Goal: Task Accomplishment & Management: Manage account settings

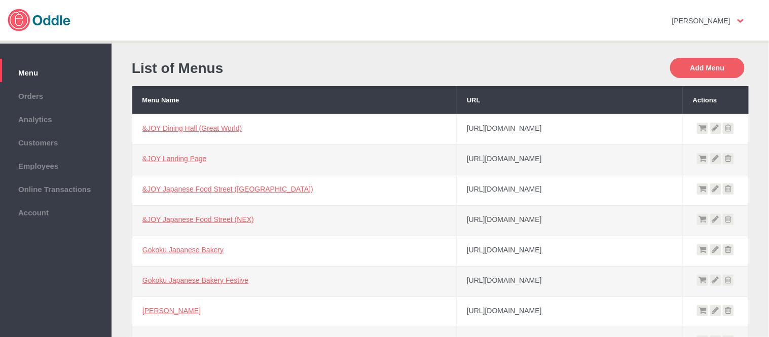
click at [33, 93] on span "Orders" at bounding box center [55, 94] width 101 height 11
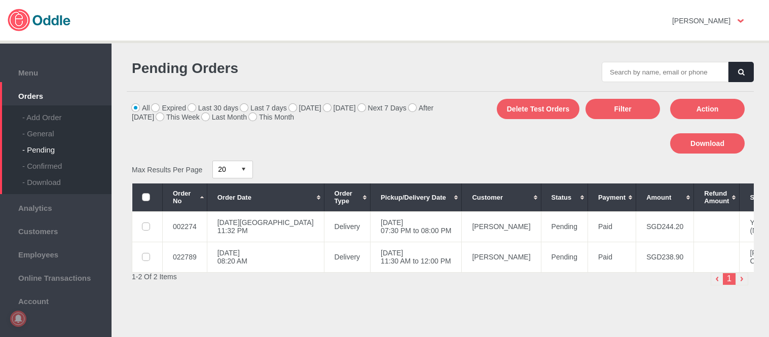
click at [44, 137] on div "- General" at bounding box center [66, 130] width 89 height 16
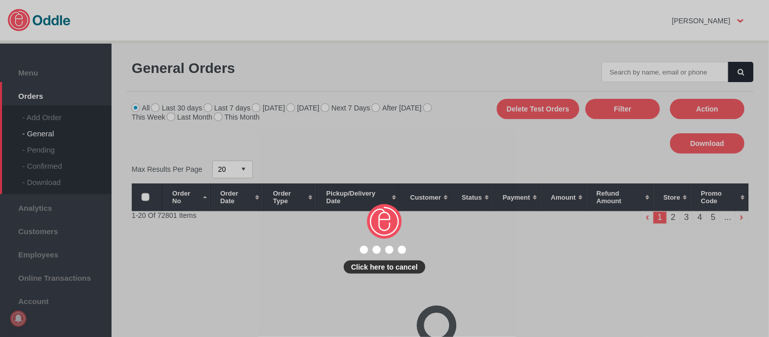
click at [691, 72] on div "Click here to cancel" at bounding box center [384, 168] width 769 height 337
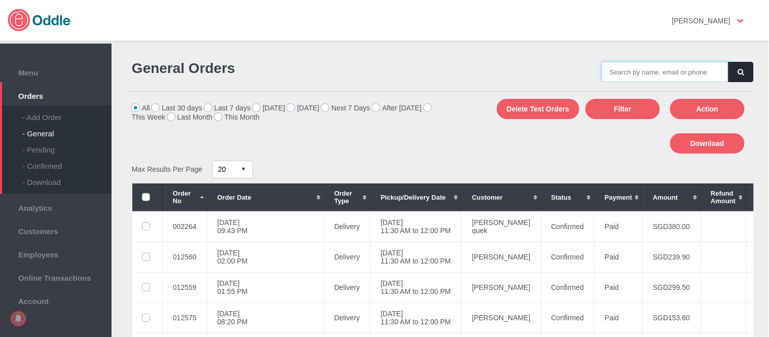
drag, startPoint x: 0, startPoint y: 0, endPoint x: 691, endPoint y: 72, distance: 694.8
click at [691, 72] on input "text" at bounding box center [665, 72] width 127 height 20
paste input "022780"
type input "022780"
click at [736, 77] on button "button" at bounding box center [741, 72] width 25 height 20
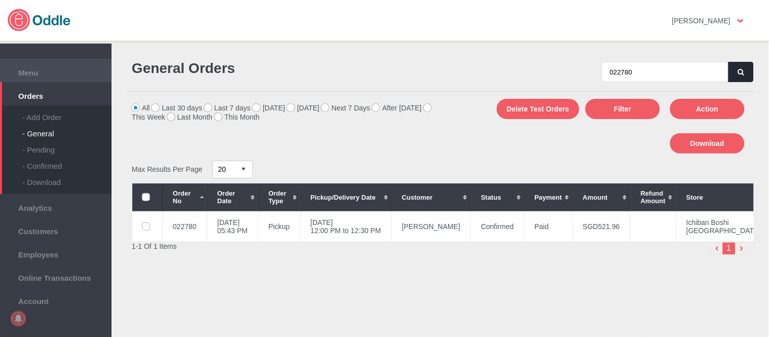
click at [24, 66] on span "Menu" at bounding box center [55, 71] width 101 height 11
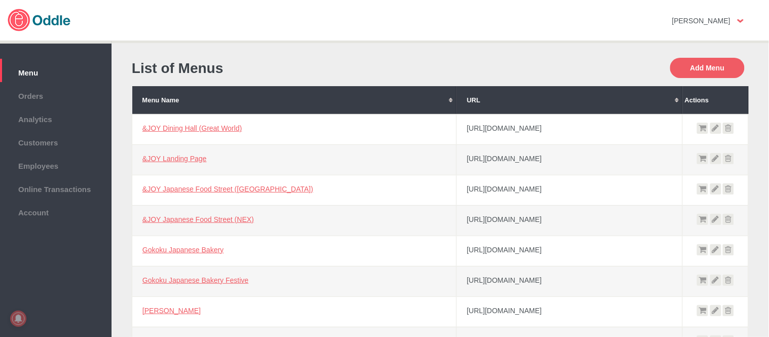
scroll to position [225, 0]
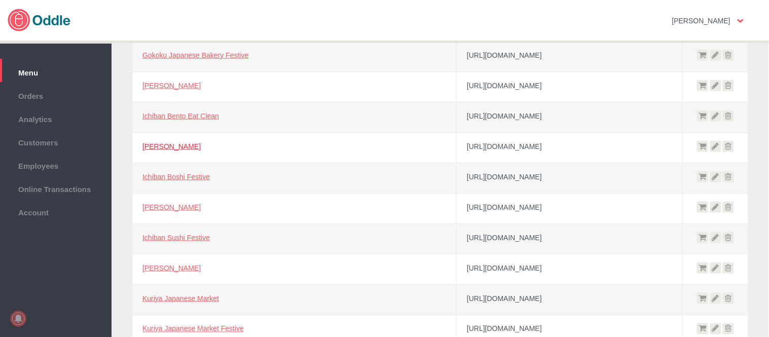
click at [173, 144] on link "[PERSON_NAME]" at bounding box center [171, 146] width 58 height 8
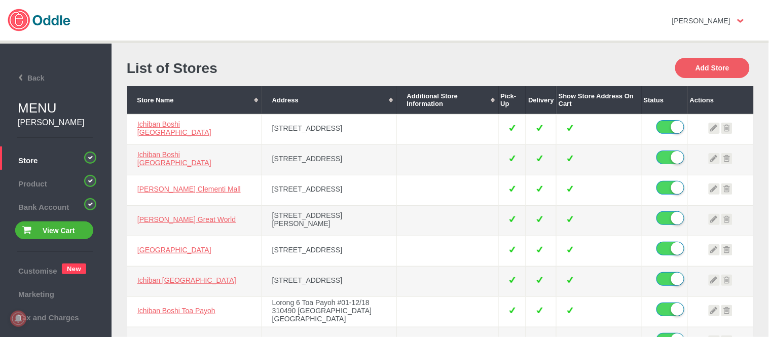
click at [303, 82] on div "List of Stores" at bounding box center [284, 68] width 314 height 35
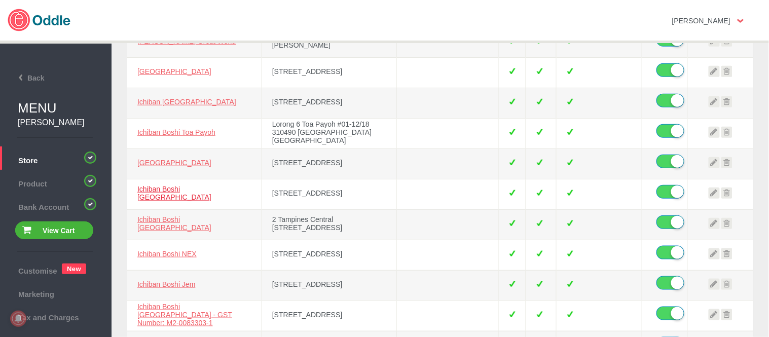
click at [206, 190] on link "Ichiban Boshi Changi City Point" at bounding box center [174, 193] width 74 height 16
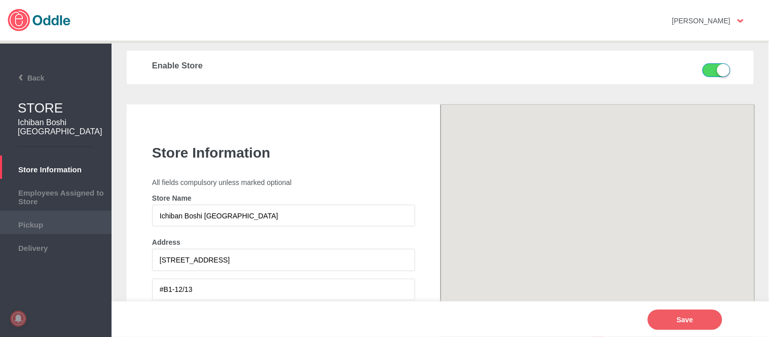
click at [44, 219] on span "Pickup" at bounding box center [55, 223] width 101 height 11
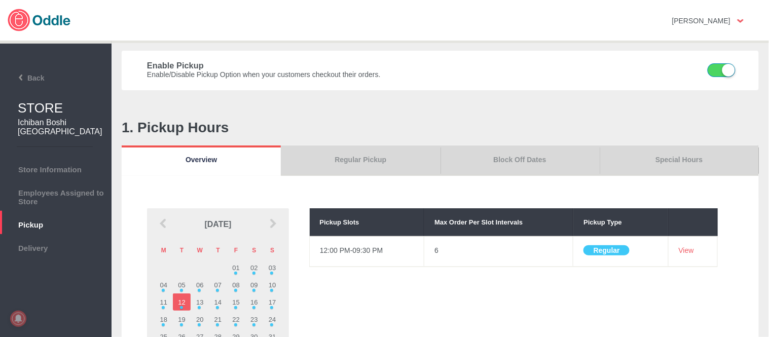
click at [698, 163] on link "Special Hours" at bounding box center [679, 161] width 159 height 30
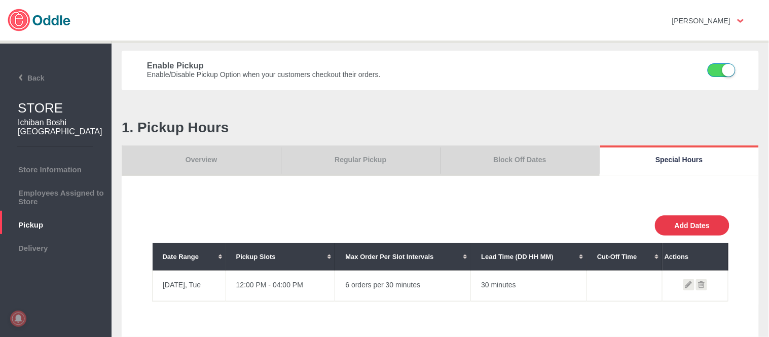
click at [686, 230] on button "Add Dates" at bounding box center [692, 225] width 75 height 20
select select "30"
type input "10"
type input "0"
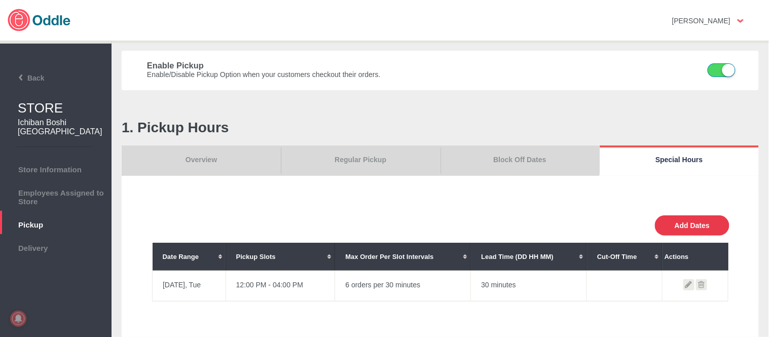
type input "30"
select select "11:00 AM"
select select "11:00 PM"
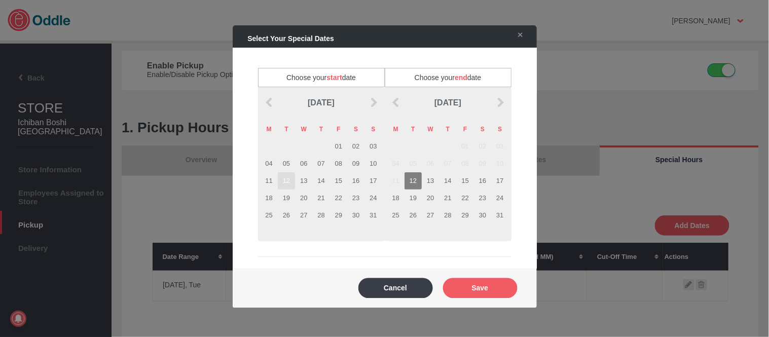
click at [289, 180] on td "12" at bounding box center [286, 180] width 17 height 17
click at [414, 179] on td "12" at bounding box center [413, 180] width 17 height 17
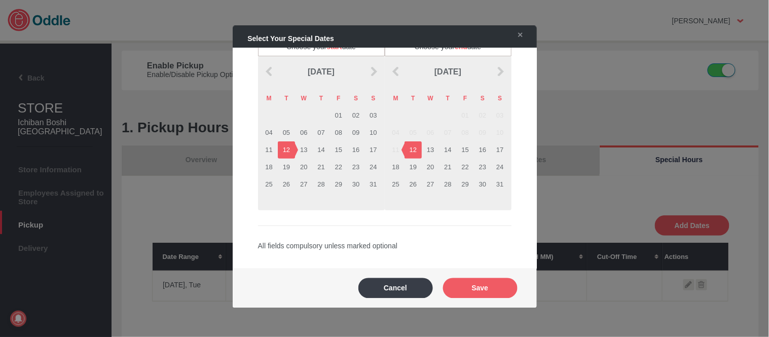
scroll to position [169, 0]
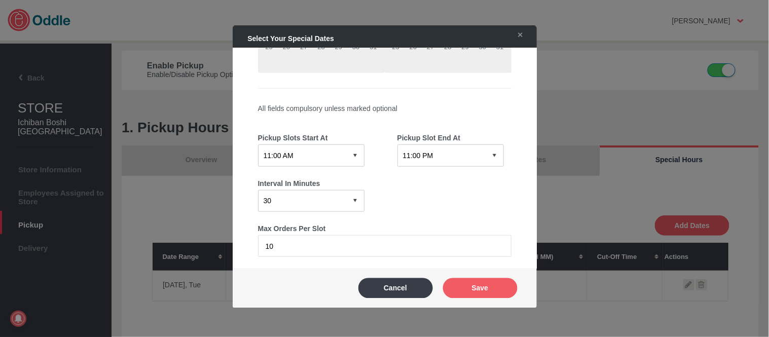
click at [343, 149] on select "12:15 AM 12:30 AM 12:45 AM 01:00 AM 01:15 AM 01:30 AM 01:45 AM 02:00 AM 02:15 A…" at bounding box center [311, 155] width 106 height 22
select select "11:30 AM"
click at [258, 144] on select "12:15 AM 12:30 AM 12:45 AM 01:00 AM 01:15 AM 01:30 AM 01:45 AM 02:00 AM 02:15 A…" at bounding box center [311, 155] width 106 height 22
click at [479, 144] on select "12:15 AM 12:30 AM 12:45 AM 01:00 AM 01:15 AM 01:30 AM 01:45 AM 02:00 AM 02:15 A…" at bounding box center [450, 155] width 106 height 22
select select "12:00 PM"
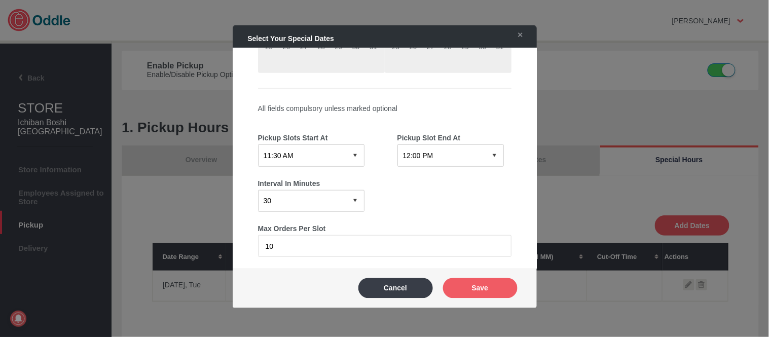
click at [397, 144] on select "12:15 AM 12:30 AM 12:45 AM 01:00 AM 01:15 AM 01:30 AM 01:45 AM 02:00 AM 02:15 A…" at bounding box center [450, 155] width 106 height 22
click at [484, 286] on button "Save" at bounding box center [480, 288] width 75 height 20
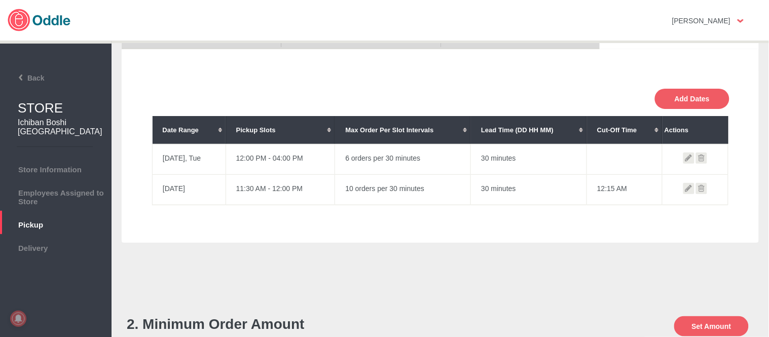
scroll to position [225, 0]
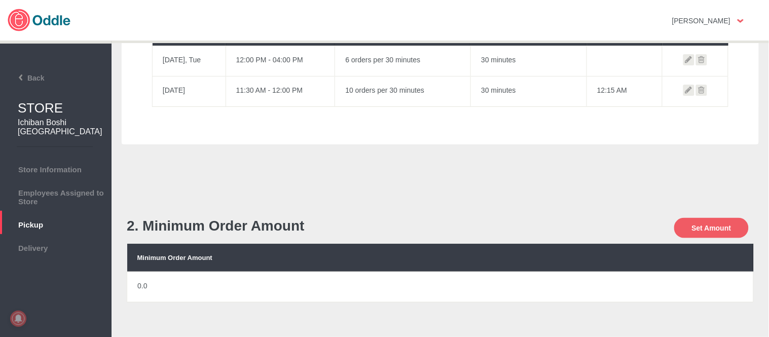
click at [704, 93] on icon at bounding box center [701, 90] width 11 height 11
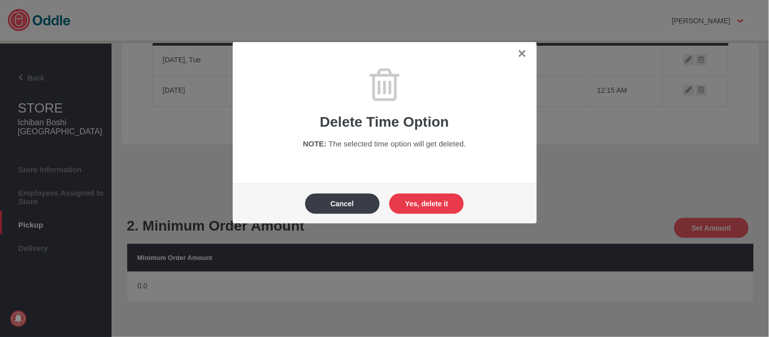
click at [441, 199] on button "Yes, delete it" at bounding box center [426, 204] width 75 height 20
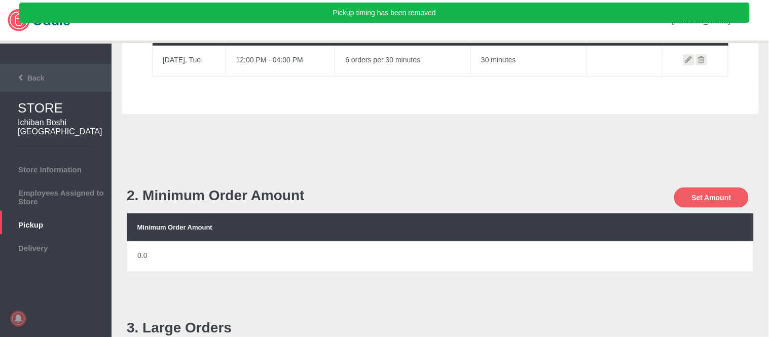
click at [29, 68] on li "Back" at bounding box center [56, 78] width 112 height 28
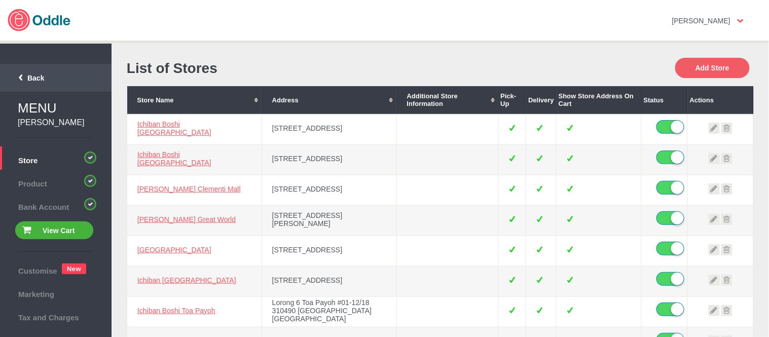
drag, startPoint x: 0, startPoint y: 0, endPoint x: 33, endPoint y: 77, distance: 84.0
click at [32, 77] on span "Back" at bounding box center [24, 78] width 41 height 8
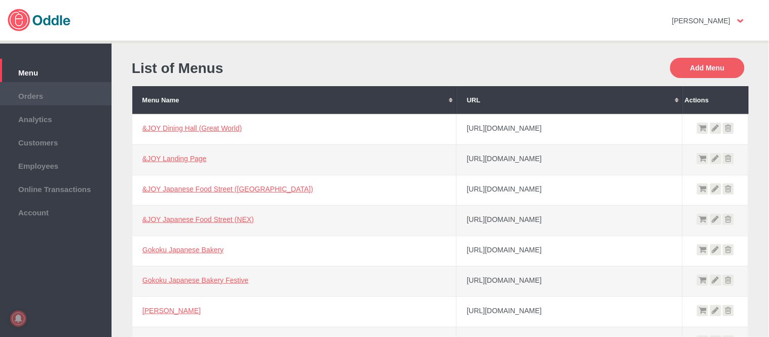
click at [38, 94] on span "Orders" at bounding box center [55, 94] width 101 height 11
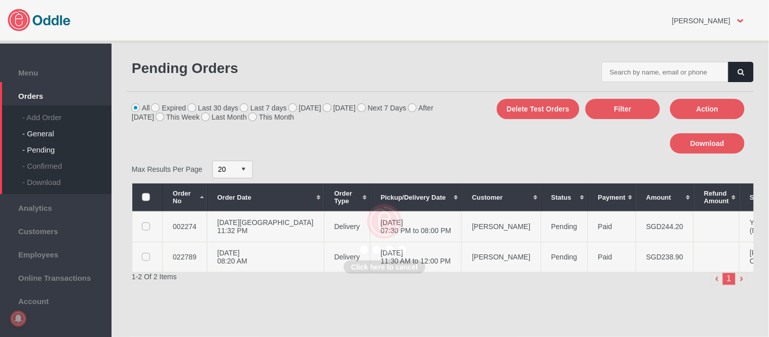
click at [38, 130] on div "- General" at bounding box center [66, 130] width 89 height 16
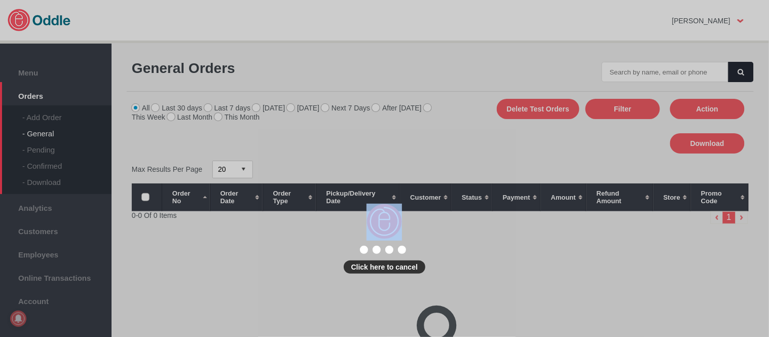
click at [676, 69] on div "Click here to cancel" at bounding box center [384, 168] width 769 height 337
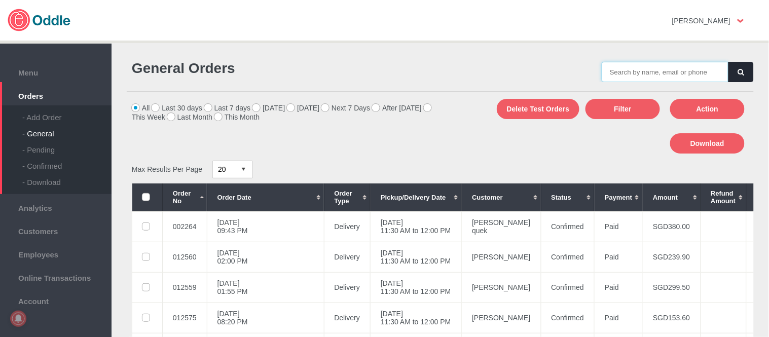
drag, startPoint x: 0, startPoint y: 0, endPoint x: 676, endPoint y: 69, distance: 679.3
click at [676, 69] on input "text" at bounding box center [665, 72] width 127 height 20
paste input "022780"
type input "022780"
click at [743, 69] on button "button" at bounding box center [741, 72] width 25 height 20
